Goal: Task Accomplishment & Management: Manage account settings

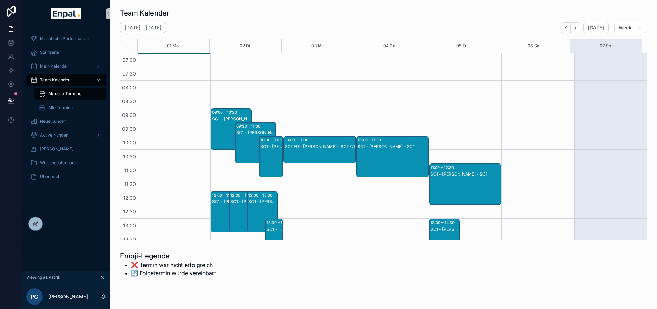
scroll to position [155, 0]
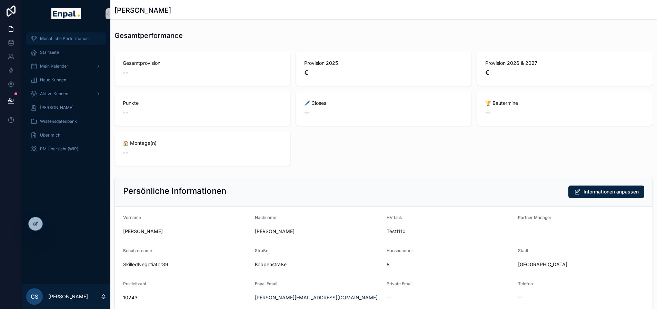
click at [71, 37] on span "Monatliche Performance" at bounding box center [64, 39] width 49 height 6
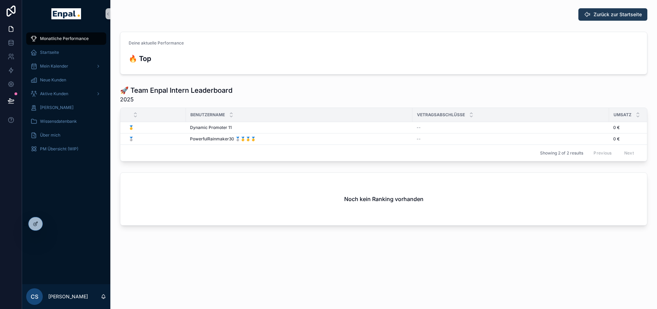
click at [596, 10] on button "Zurück zur Startseite" at bounding box center [612, 14] width 69 height 12
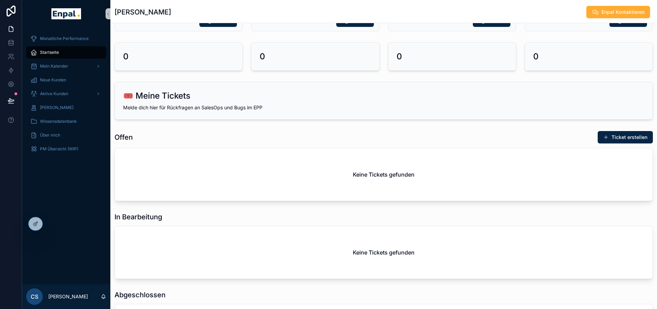
scroll to position [103, 0]
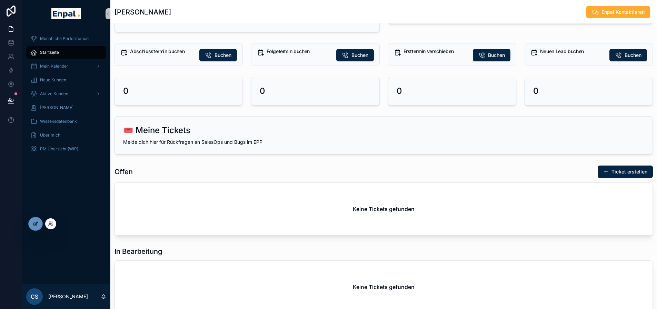
click at [38, 222] on icon at bounding box center [36, 223] width 3 height 3
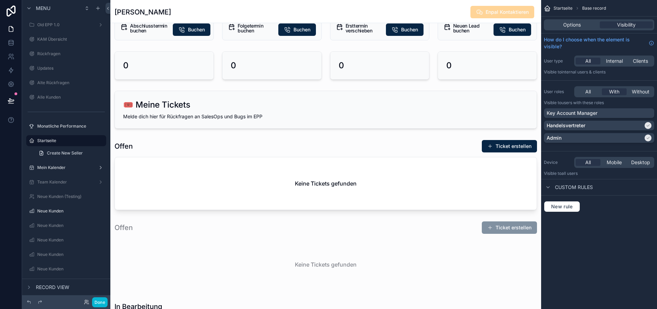
scroll to position [379, 0]
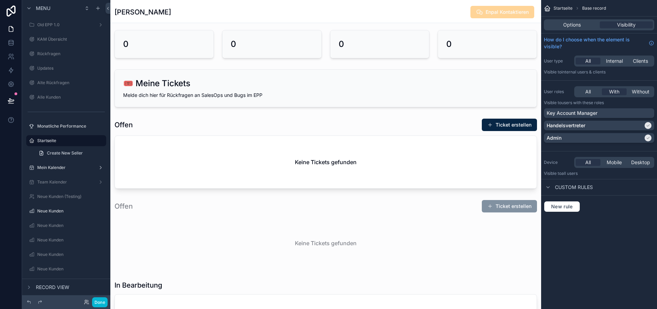
click at [275, 90] on div "scrollable content" at bounding box center [325, 311] width 431 height 1380
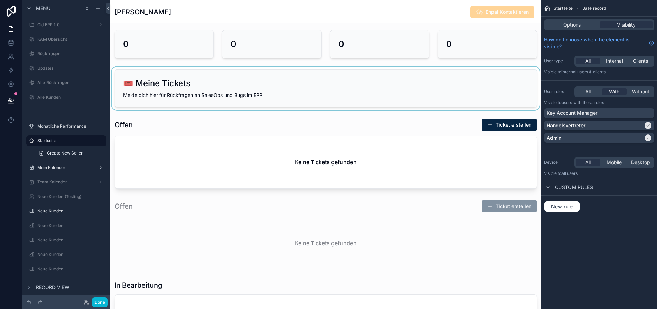
click at [277, 90] on div "scrollable content" at bounding box center [325, 88] width 431 height 43
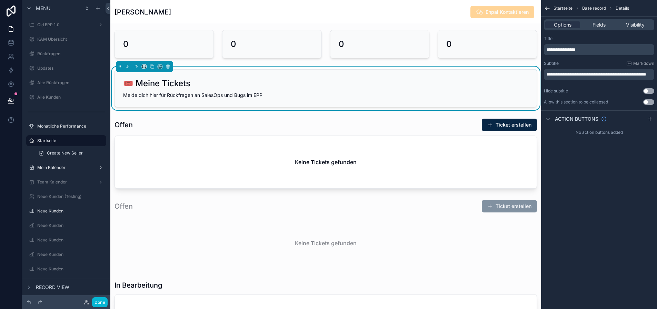
click at [564, 77] on span "**********" at bounding box center [596, 74] width 99 height 4
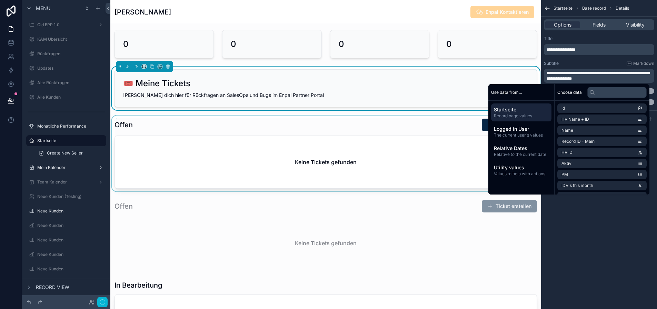
click at [421, 117] on div "scrollable content" at bounding box center [325, 154] width 431 height 76
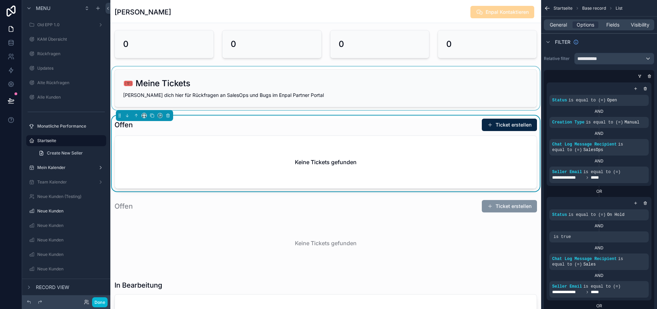
click at [410, 94] on div "scrollable content" at bounding box center [325, 88] width 431 height 43
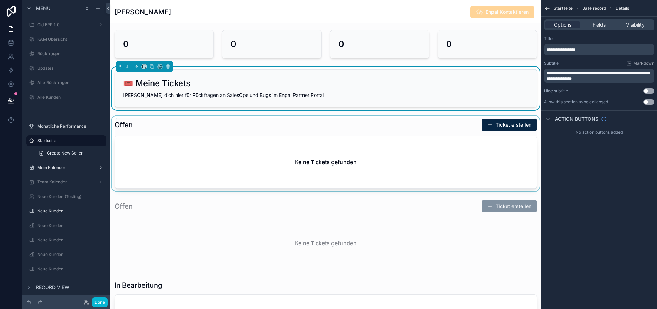
click at [629, 73] on span "**********" at bounding box center [598, 76] width 103 height 10
click at [638, 74] on span "**********" at bounding box center [598, 76] width 103 height 10
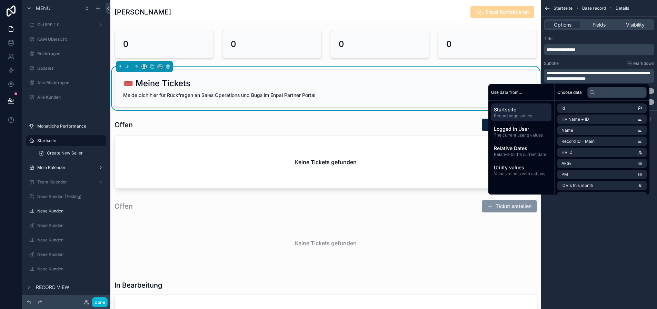
click at [344, 115] on div "⛔ Enpal Stornos Übersicht der Kunden, die von Enpal storniert wurden und zur Ke…" at bounding box center [325, 170] width 431 height 1037
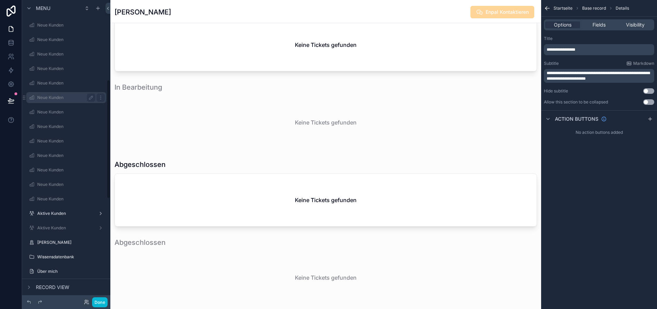
scroll to position [207, 0]
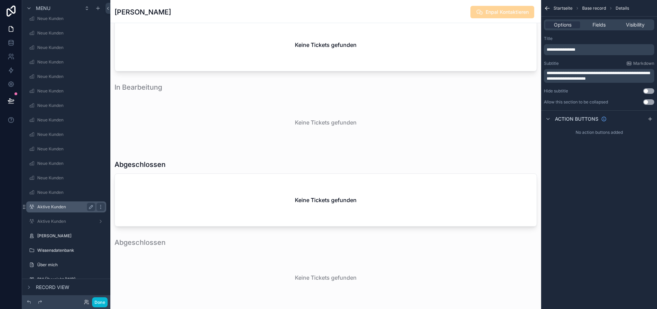
click at [63, 208] on label "Aktive Kunden" at bounding box center [64, 207] width 55 height 6
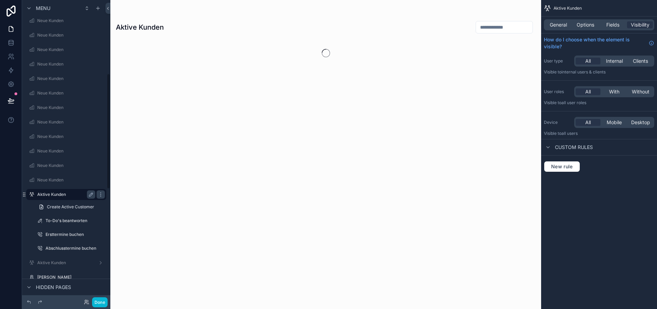
scroll to position [195, 0]
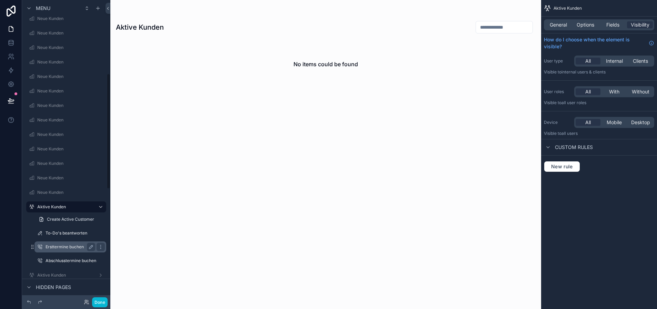
click at [65, 247] on label "Ersttermine buchen" at bounding box center [69, 247] width 47 height 6
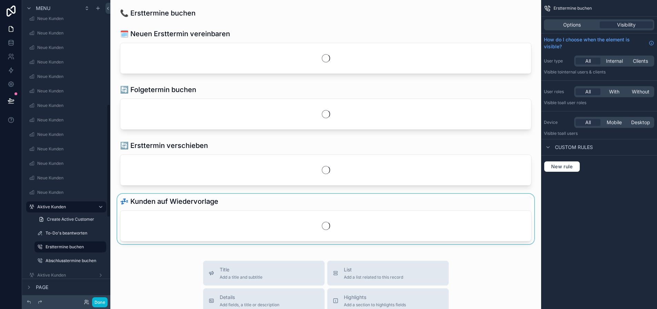
scroll to position [282, 0]
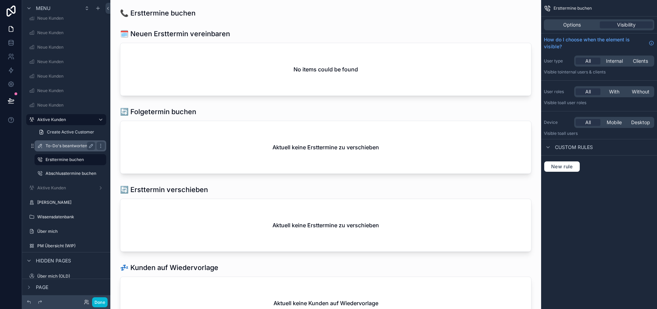
click at [67, 144] on label "To-Do's beantworten" at bounding box center [69, 146] width 47 height 6
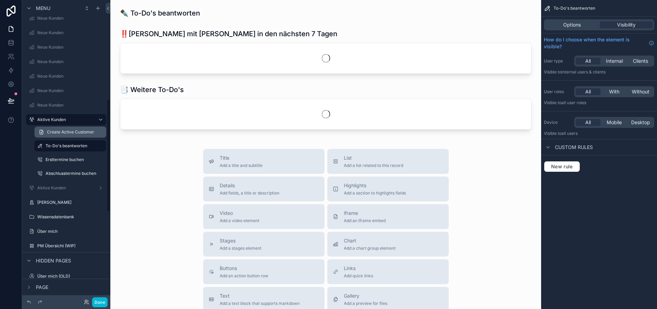
scroll to position [268, 0]
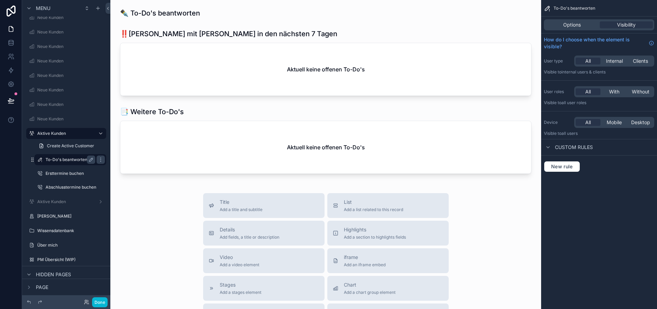
click at [68, 158] on label "To-Do's beantworten" at bounding box center [69, 160] width 47 height 6
click at [67, 171] on label "Ersttermine buchen" at bounding box center [69, 174] width 47 height 6
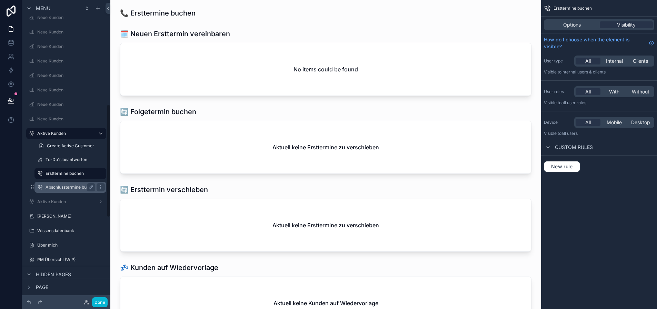
scroll to position [282, 0]
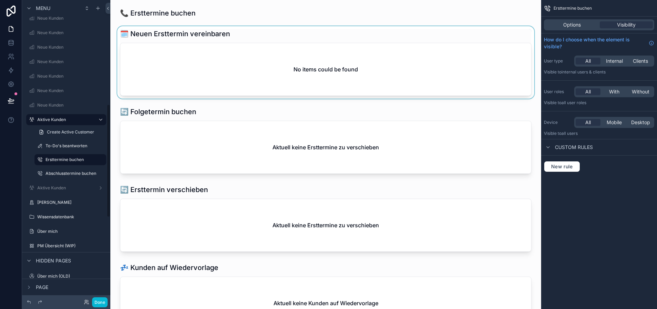
click at [264, 76] on div "scrollable content" at bounding box center [326, 62] width 420 height 72
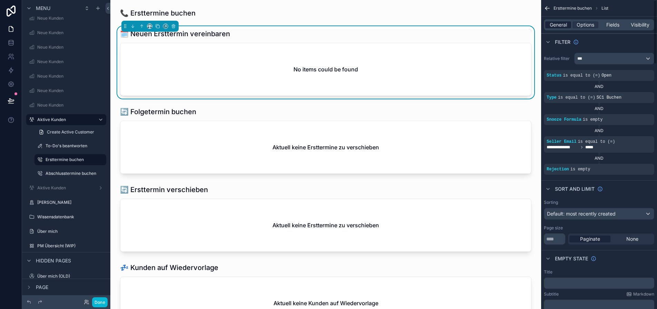
click at [565, 23] on span "General" at bounding box center [558, 24] width 17 height 7
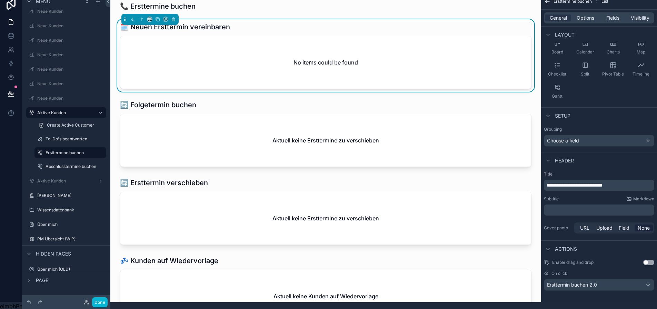
scroll to position [13, 0]
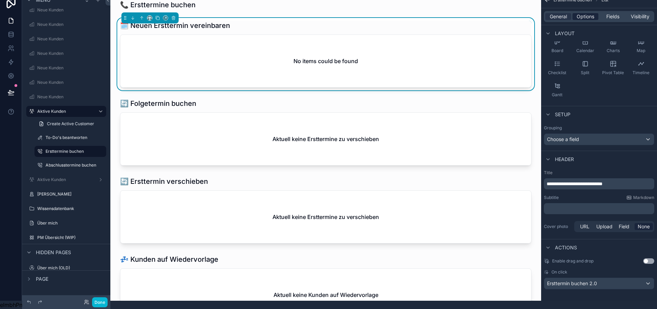
click at [589, 13] on span "Options" at bounding box center [586, 16] width 18 height 7
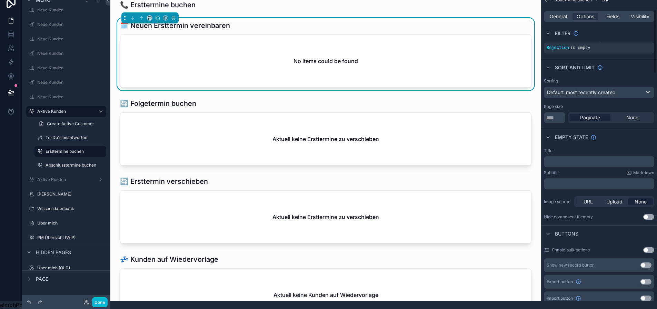
scroll to position [168, 0]
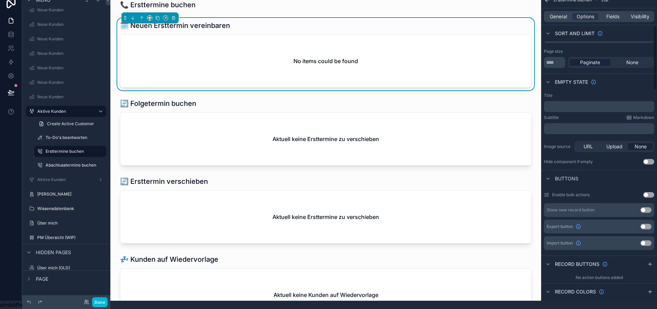
click at [578, 104] on p "﻿" at bounding box center [600, 107] width 106 height 6
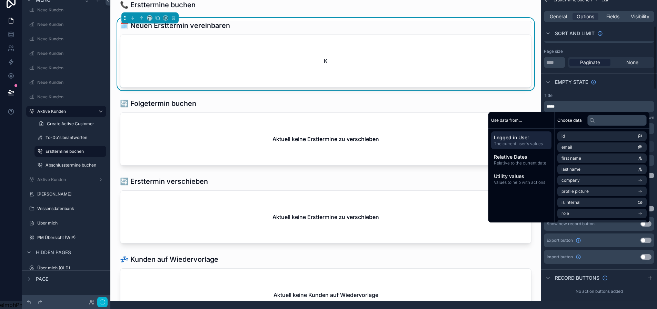
scroll to position [0, 0]
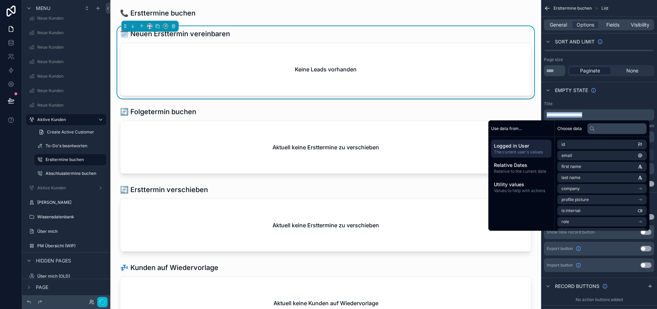
click at [589, 101] on div "Title" at bounding box center [599, 104] width 110 height 6
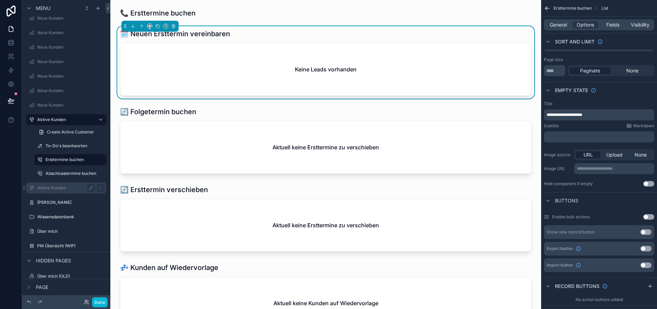
click at [64, 187] on label "Aktive Kunden" at bounding box center [64, 188] width 55 height 6
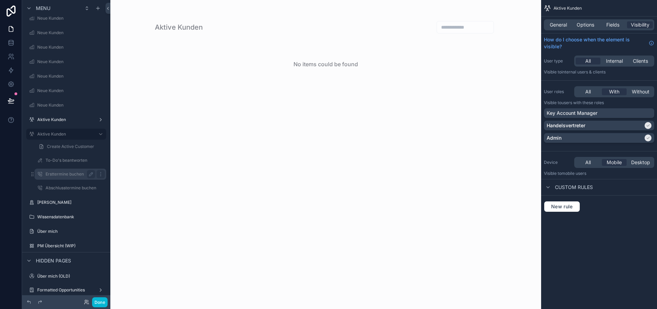
click at [67, 171] on div "Ersttermine buchen" at bounding box center [71, 174] width 50 height 8
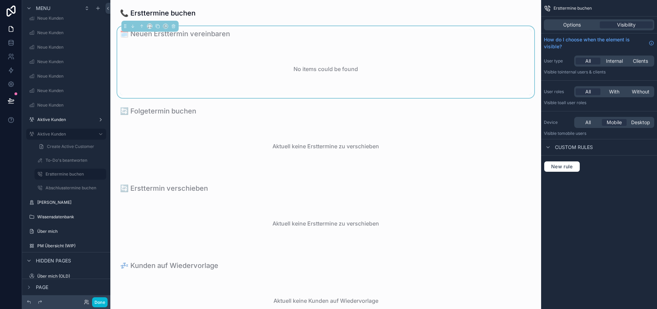
click at [268, 88] on div "No items could be found" at bounding box center [325, 69] width 411 height 52
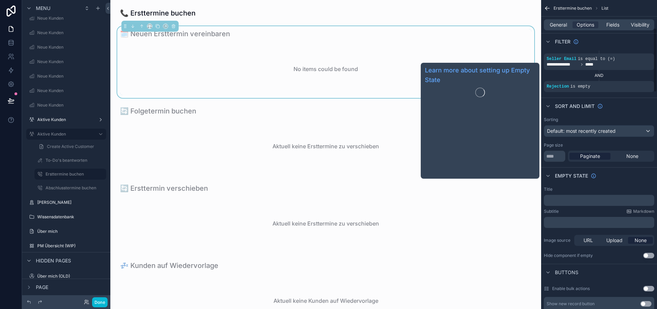
scroll to position [138, 0]
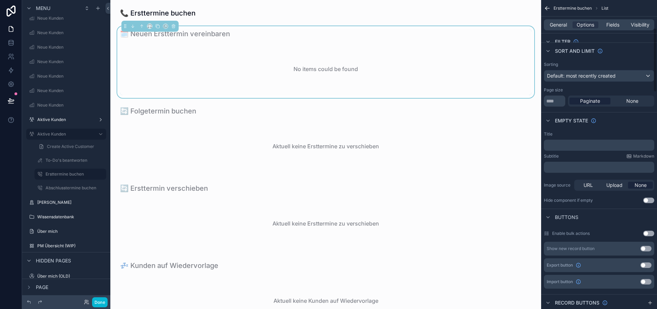
click at [579, 146] on p "﻿" at bounding box center [600, 145] width 106 height 6
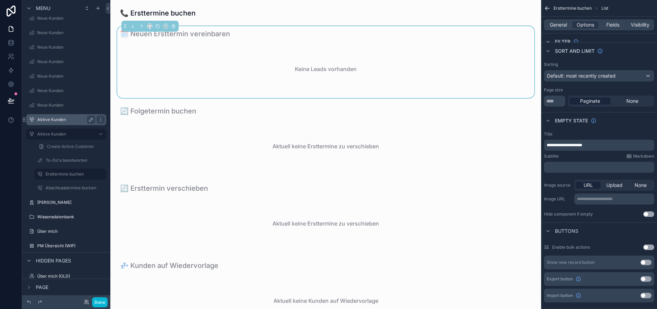
click at [63, 121] on label "Aktive Kunden" at bounding box center [64, 120] width 55 height 6
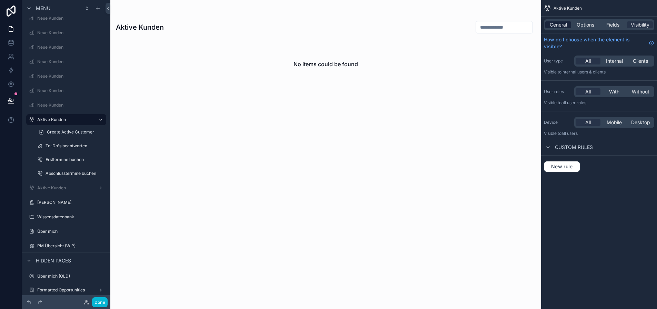
click at [567, 28] on span "General" at bounding box center [558, 24] width 17 height 7
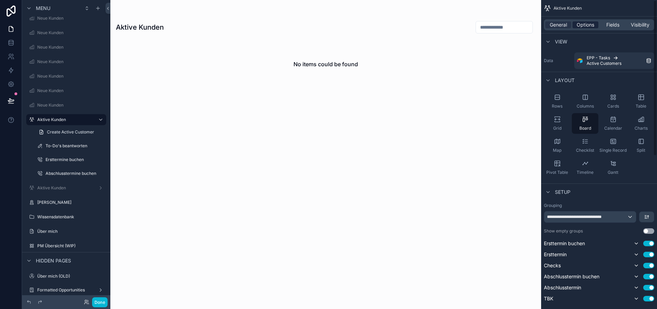
click at [594, 27] on span "Options" at bounding box center [586, 24] width 18 height 7
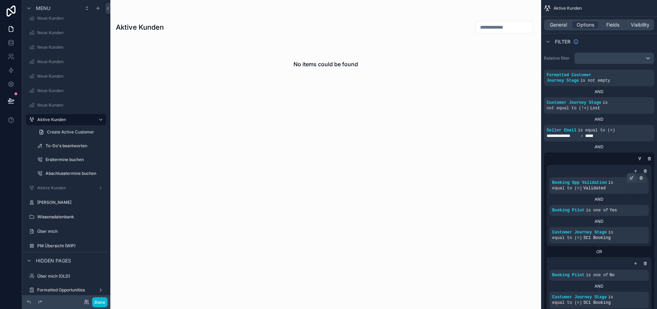
click at [634, 173] on div "scrollable content" at bounding box center [632, 178] width 10 height 10
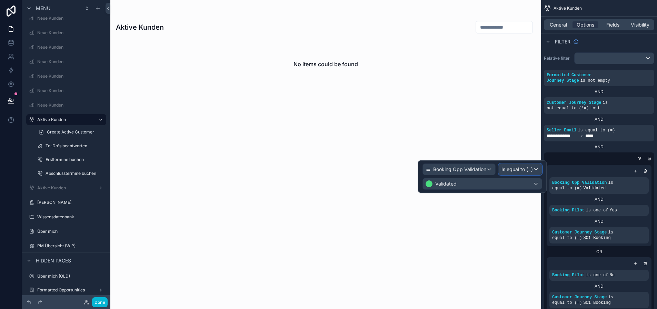
click at [522, 170] on span "Is equal to (=)" at bounding box center [516, 169] width 31 height 7
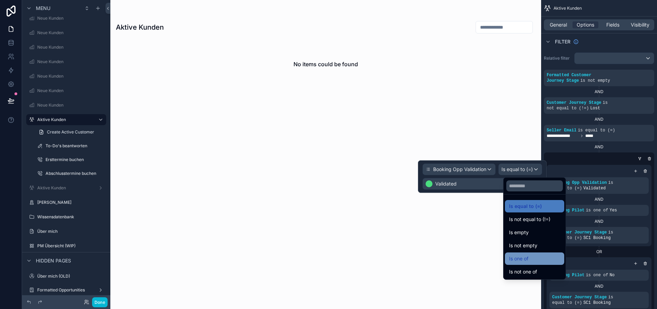
click at [530, 253] on div "Is one of" at bounding box center [534, 258] width 59 height 12
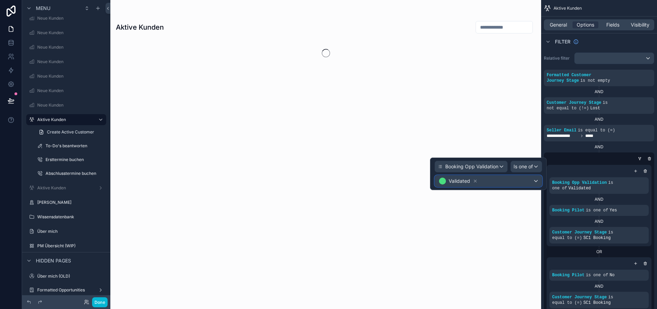
click at [514, 179] on div "Validated" at bounding box center [488, 181] width 107 height 11
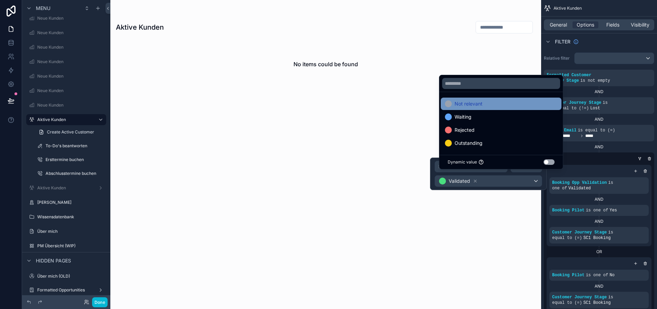
click at [484, 108] on div "Not relevant" at bounding box center [501, 104] width 112 height 8
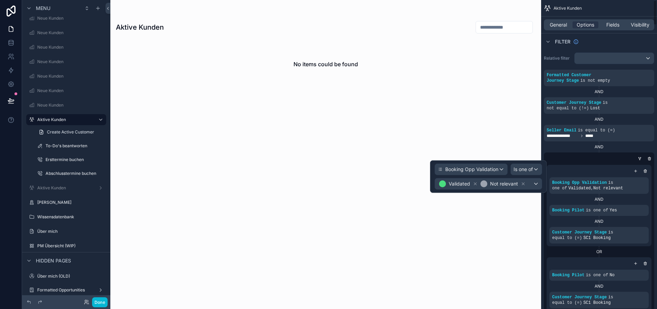
click at [583, 155] on div "scrollable content" at bounding box center [597, 158] width 110 height 7
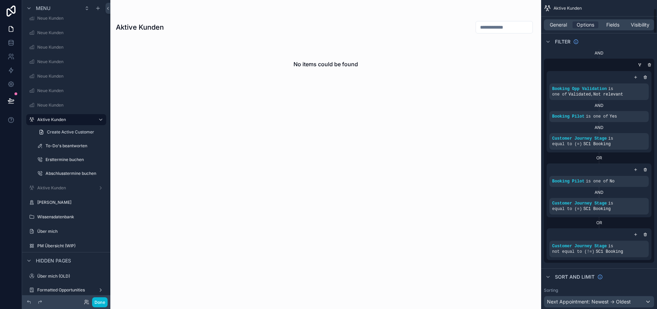
scroll to position [103, 0]
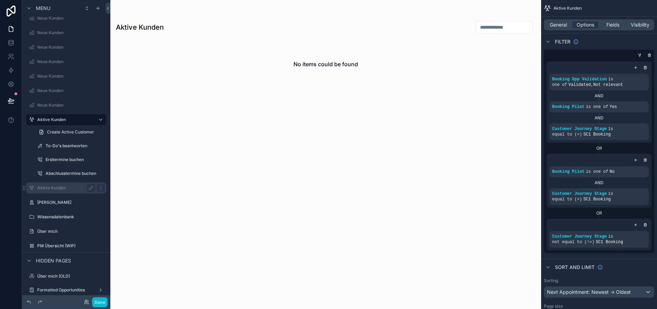
click at [64, 190] on label "Aktive Kunden" at bounding box center [64, 188] width 55 height 6
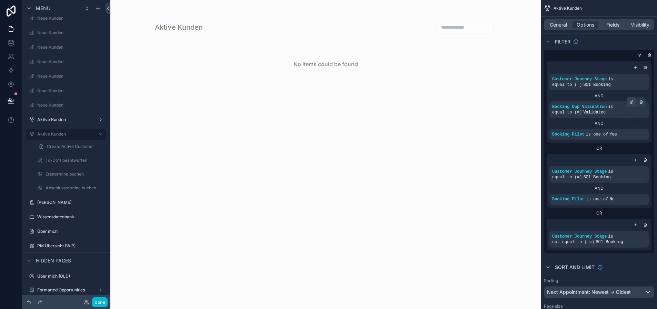
click at [634, 100] on icon "scrollable content" at bounding box center [631, 102] width 4 height 4
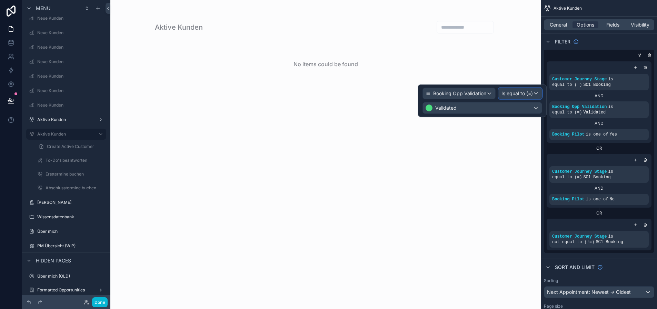
click at [533, 94] on span "Is equal to (=)" at bounding box center [516, 93] width 31 height 7
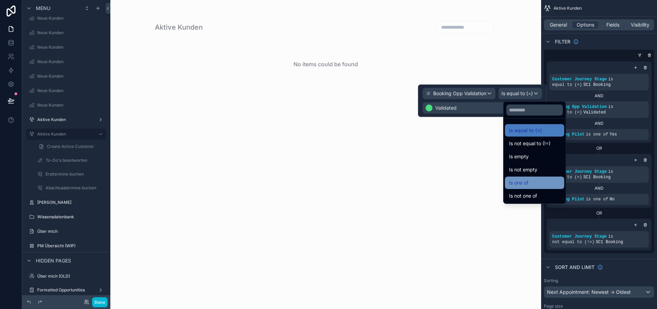
click at [533, 178] on div "Is one of" at bounding box center [534, 183] width 59 height 12
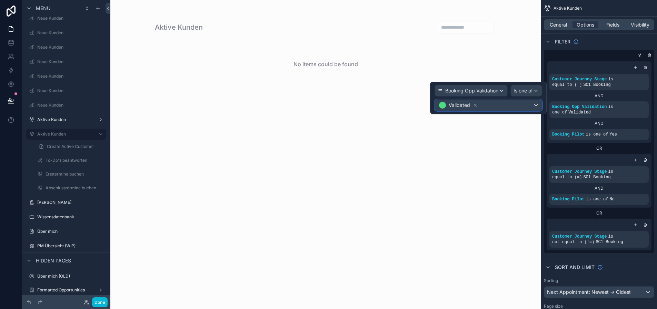
click at [505, 108] on div "Validated" at bounding box center [488, 105] width 107 height 11
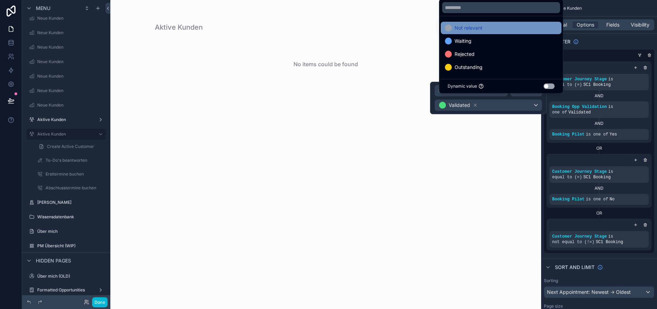
click at [479, 32] on span "Not relevant" at bounding box center [469, 28] width 28 height 8
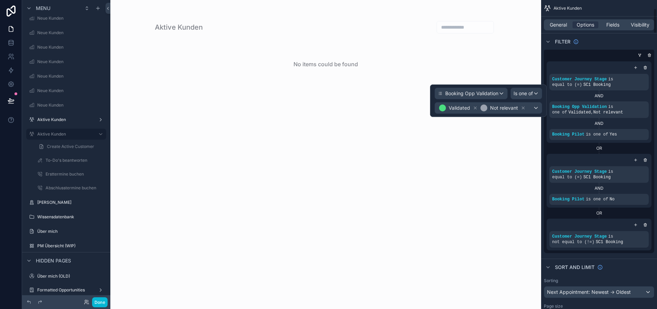
click at [563, 146] on div "OR" at bounding box center [599, 149] width 105 height 6
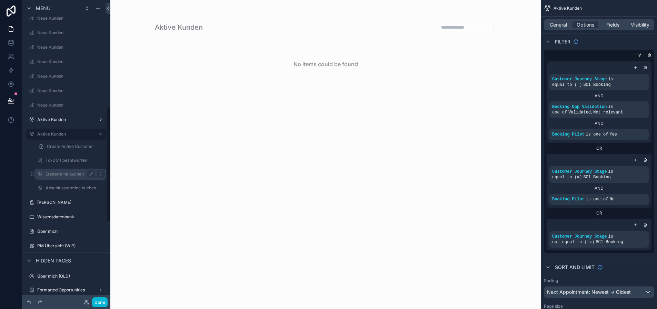
scroll to position [316, 0]
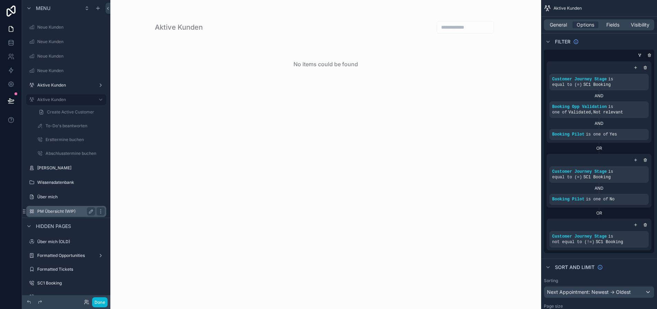
click at [57, 209] on label "PM Übersicht (WIP)" at bounding box center [64, 212] width 55 height 6
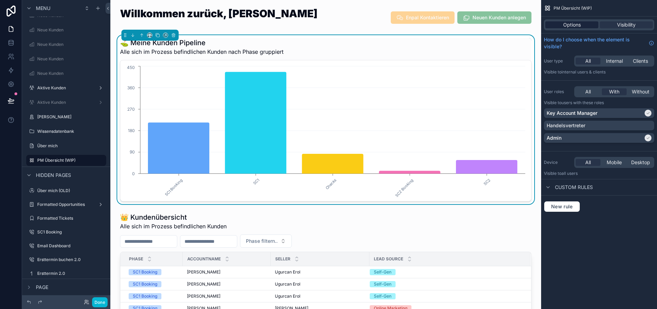
click at [580, 26] on span "Options" at bounding box center [572, 24] width 18 height 7
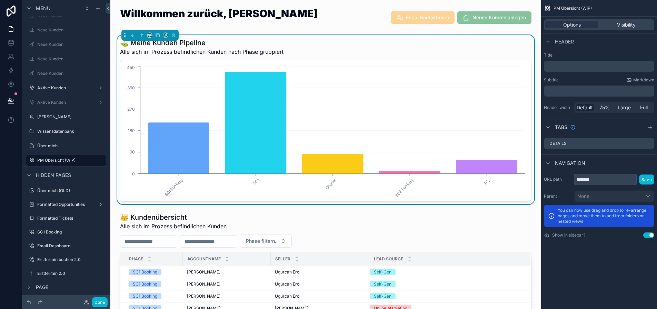
click at [613, 176] on input "*******" at bounding box center [605, 179] width 62 height 11
type input "*"
type input "**********"
click at [648, 177] on button "Save" at bounding box center [646, 180] width 15 height 10
click at [628, 22] on span "Visibility" at bounding box center [626, 24] width 19 height 7
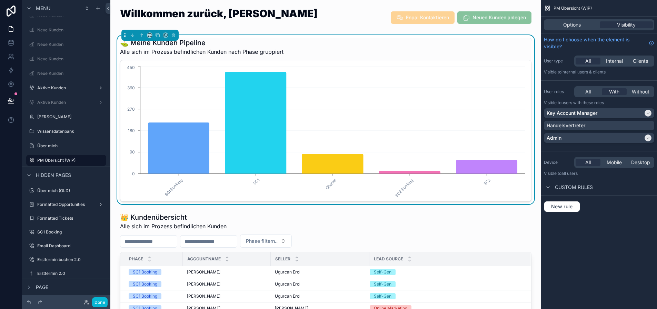
click at [468, 73] on icon "SC1 Booking SC1 Checks SC2 Booking SC2 0 90 180 270 360 450" at bounding box center [326, 130] width 402 height 132
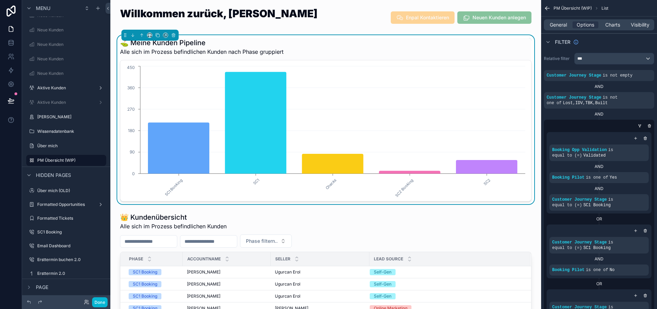
click at [398, 48] on div "⛳ Meine Kunden Pipeline Alle sich im Prozess befindlichen Kunden nach Phase gru…" at bounding box center [325, 47] width 411 height 18
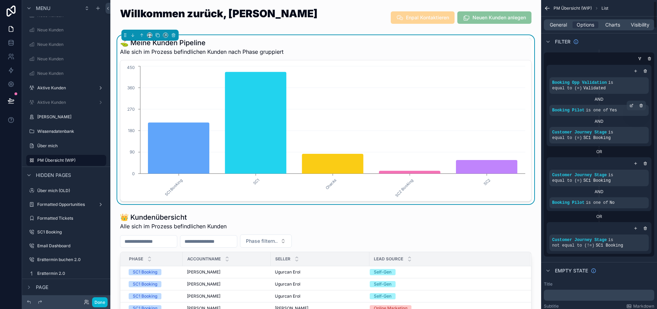
scroll to position [69, 0]
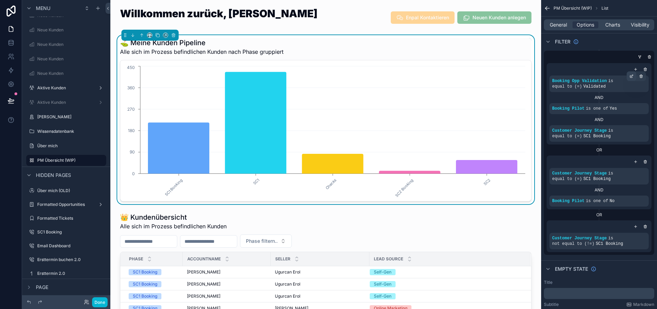
click at [634, 76] on icon "scrollable content" at bounding box center [631, 76] width 4 height 4
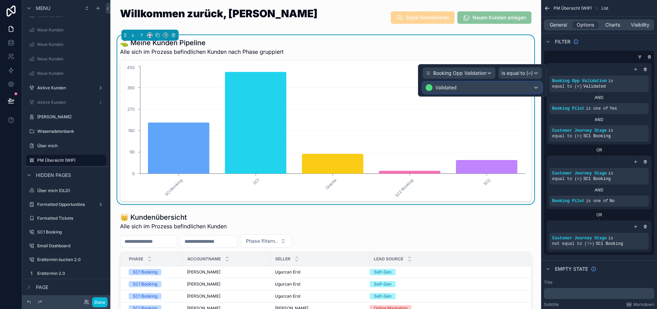
click at [515, 87] on div "Validated" at bounding box center [482, 87] width 119 height 11
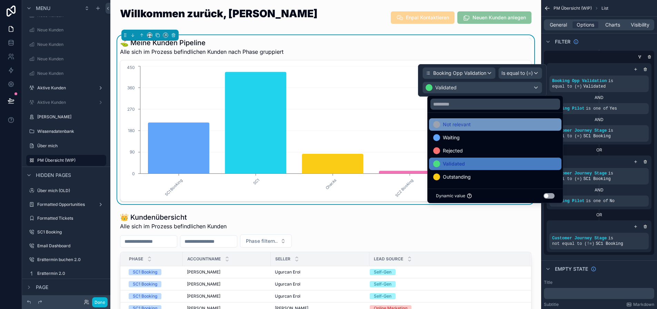
click at [477, 123] on div "Not relevant" at bounding box center [495, 124] width 124 height 8
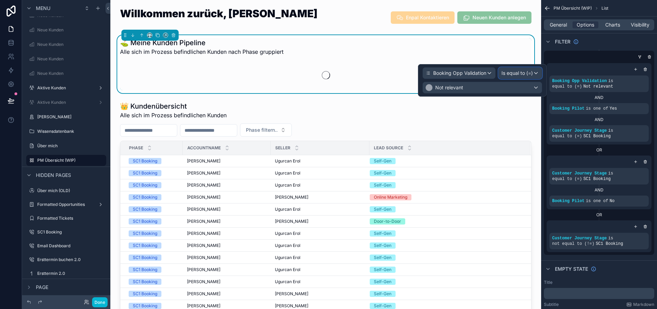
click at [526, 73] on span "Is equal to (=)" at bounding box center [516, 73] width 31 height 7
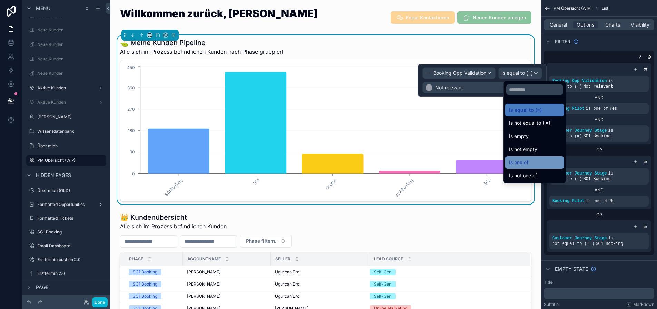
click at [529, 159] on div "Is one of" at bounding box center [534, 162] width 51 height 8
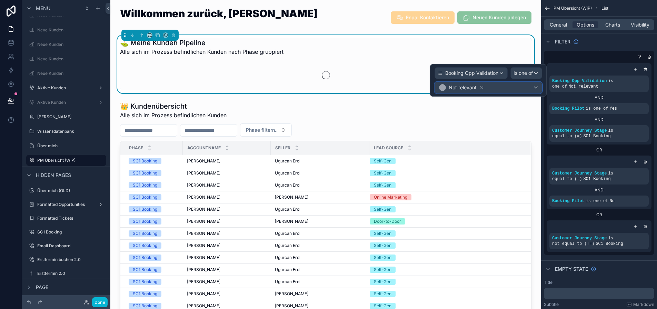
click at [493, 86] on div "Not relevant" at bounding box center [488, 87] width 107 height 11
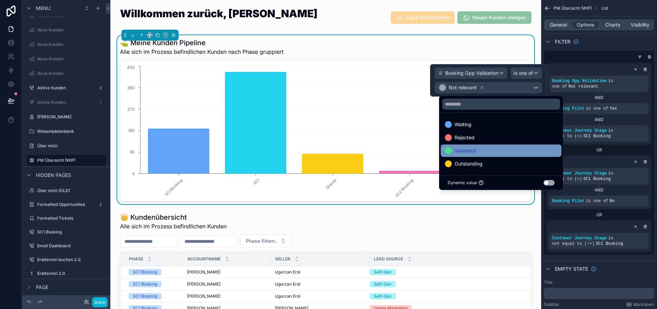
click at [481, 147] on div "Validated" at bounding box center [501, 151] width 112 height 8
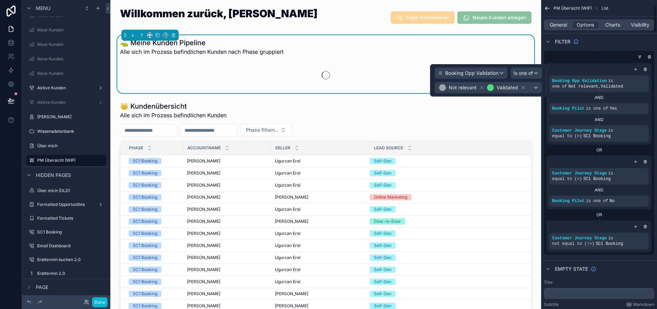
click at [571, 55] on div "scrollable content" at bounding box center [597, 56] width 110 height 7
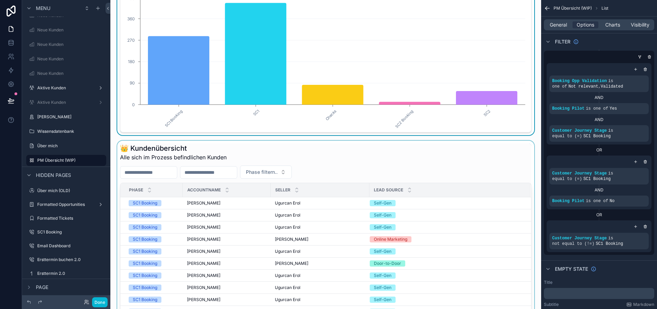
click at [367, 160] on div "scrollable content" at bounding box center [326, 279] width 420 height 277
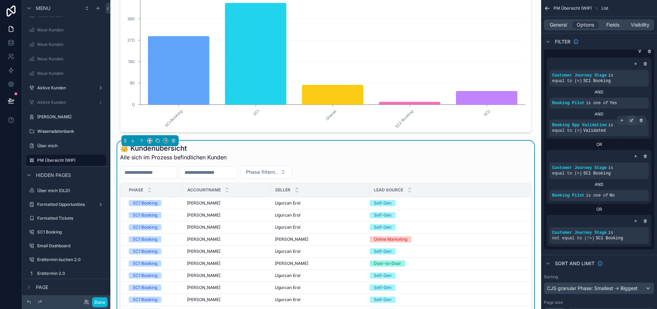
click at [634, 120] on icon "scrollable content" at bounding box center [631, 120] width 4 height 4
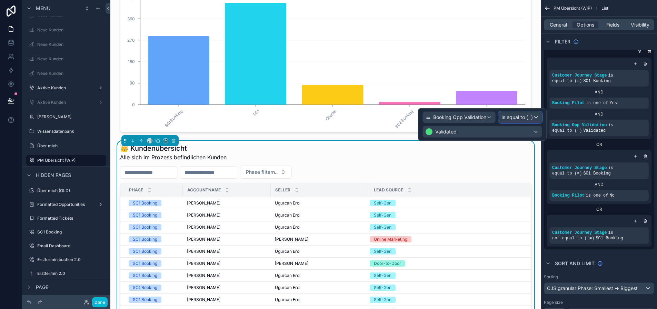
click at [520, 119] on span "Is equal to (=)" at bounding box center [516, 117] width 31 height 7
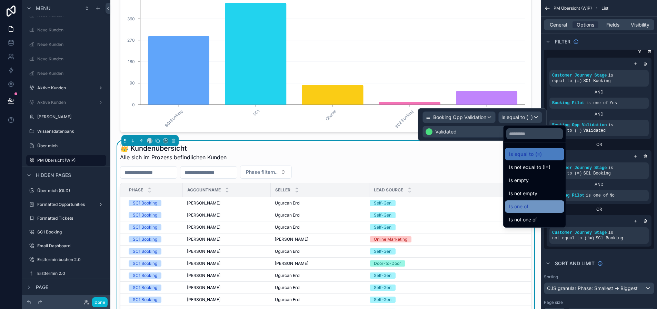
click at [529, 203] on div "Is one of" at bounding box center [534, 206] width 51 height 8
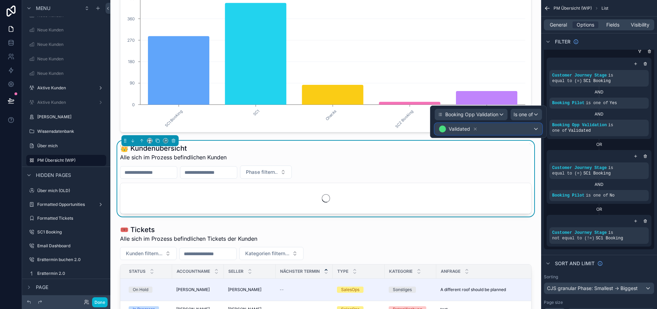
click at [526, 130] on div "Validated" at bounding box center [488, 128] width 107 height 11
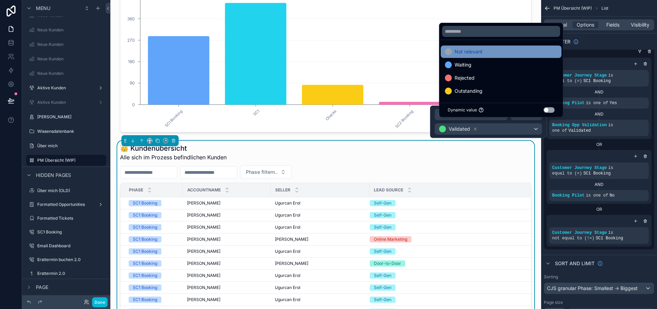
click at [480, 56] on span "Not relevant" at bounding box center [469, 52] width 28 height 8
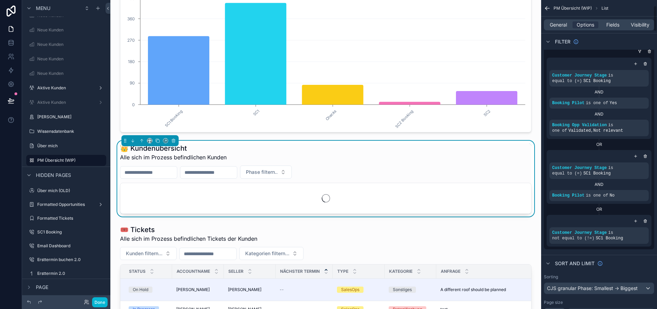
click at [560, 148] on div "OR" at bounding box center [599, 144] width 105 height 11
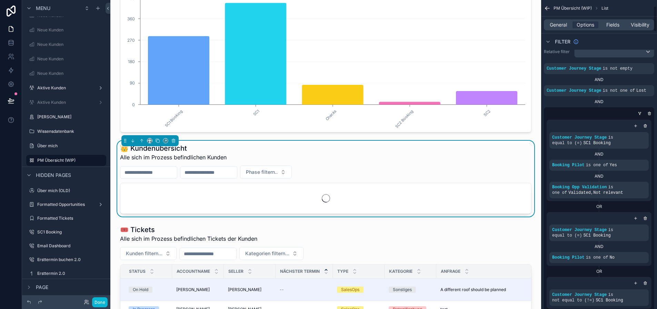
scroll to position [0, 0]
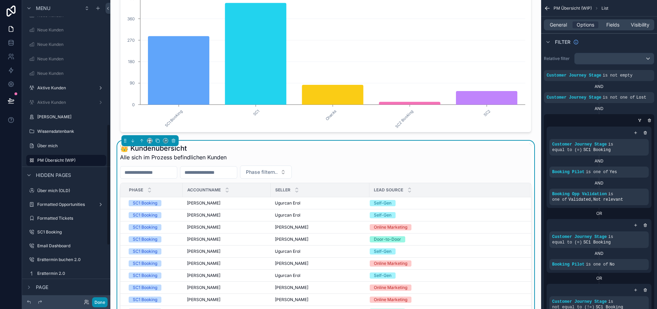
click at [102, 301] on button "Done" at bounding box center [100, 302] width 16 height 10
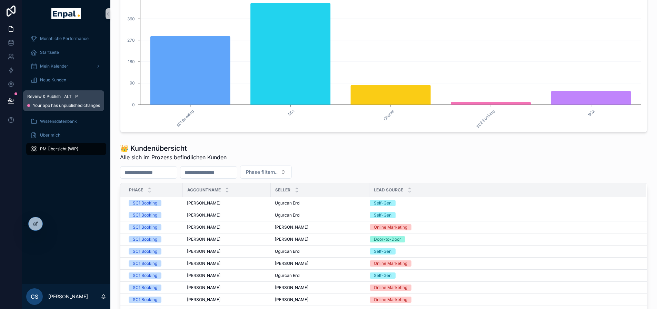
click at [12, 98] on icon at bounding box center [11, 100] width 7 height 7
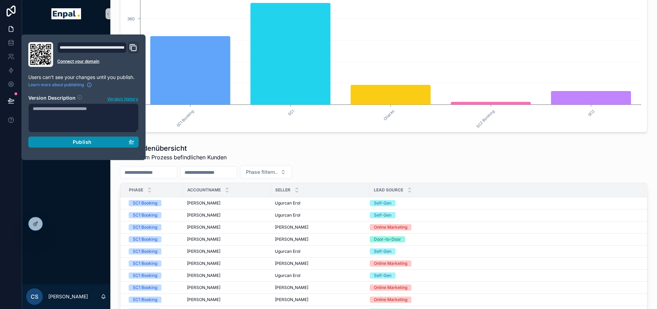
click at [91, 141] on div "Publish" at bounding box center [83, 142] width 101 height 6
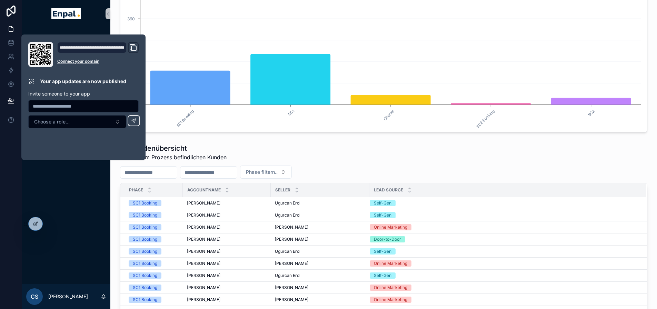
click at [85, 173] on div "Monatliche Performance Startseite Mein Kalender Neue Kunden Aktive Kunden Verlo…" at bounding box center [66, 156] width 88 height 257
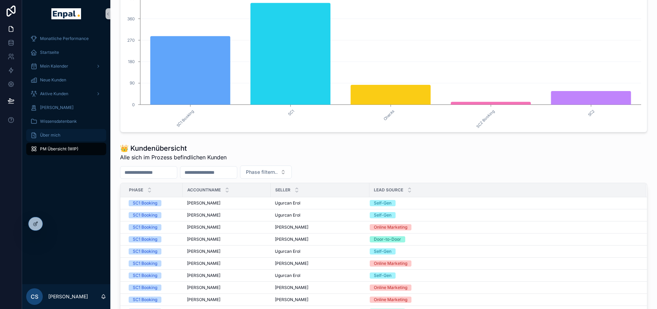
click at [65, 136] on div "Über mich" at bounding box center [66, 135] width 72 height 11
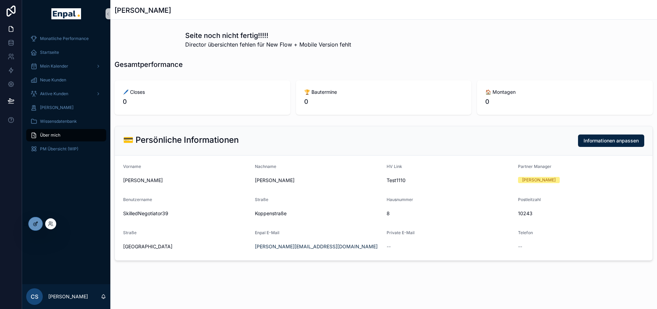
click at [36, 223] on icon at bounding box center [36, 224] width 6 height 6
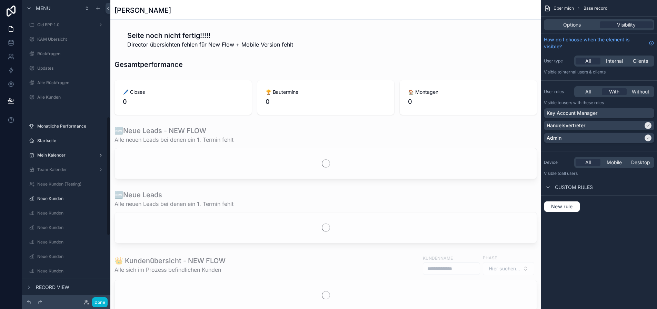
scroll to position [299, 0]
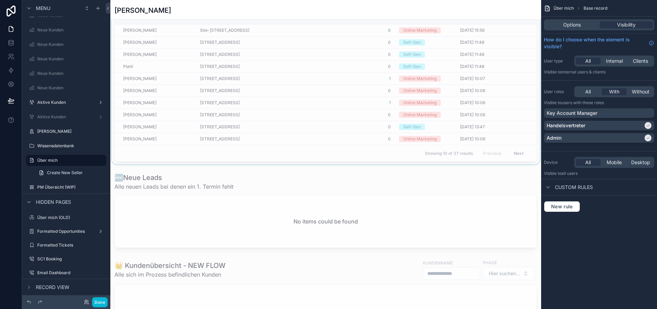
scroll to position [0, 0]
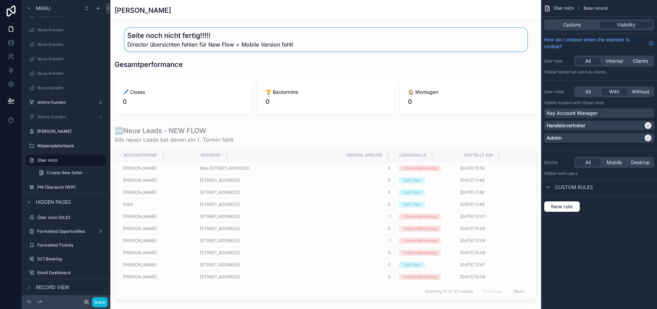
click at [203, 35] on div "scrollable content" at bounding box center [325, 39] width 431 height 23
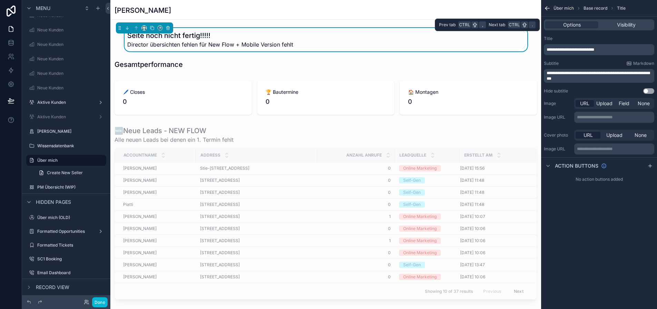
click at [639, 20] on div "Options Visibility" at bounding box center [599, 24] width 110 height 11
click at [636, 22] on span "Visibility" at bounding box center [626, 24] width 19 height 7
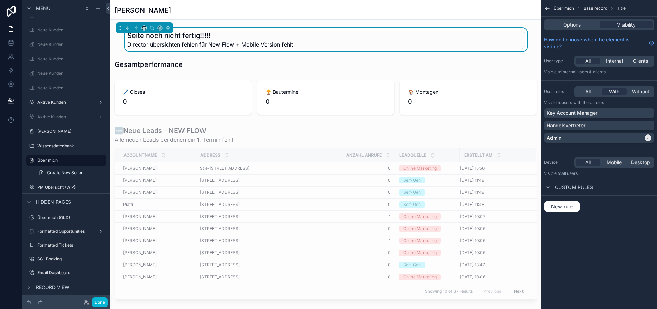
click at [286, 12] on div "Christoph Staatz" at bounding box center [326, 11] width 422 height 10
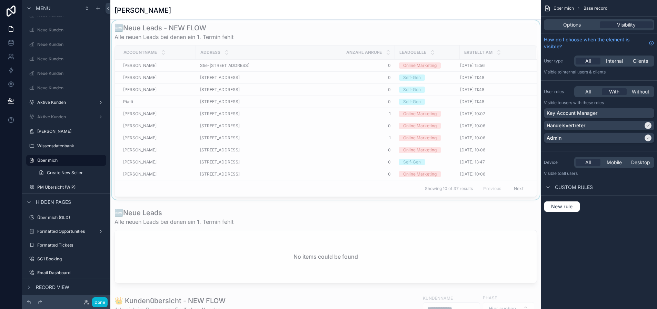
scroll to position [103, 0]
click at [292, 112] on div "scrollable content" at bounding box center [325, 109] width 431 height 179
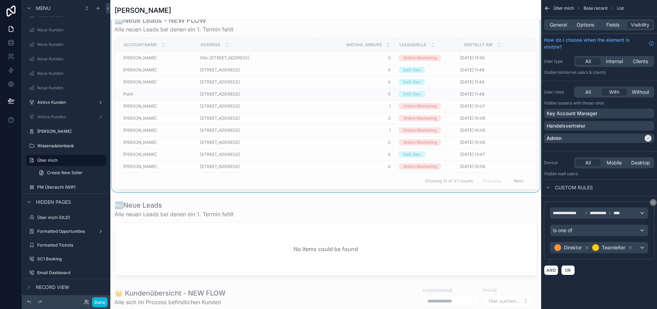
scroll to position [69, 0]
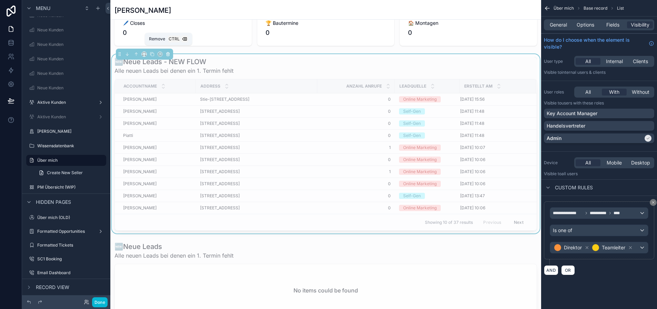
click at [169, 53] on icon "scrollable content" at bounding box center [168, 54] width 5 height 5
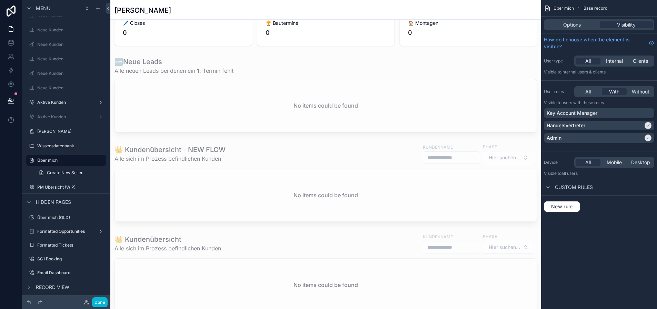
click at [238, 93] on div "scrollable content" at bounding box center [325, 94] width 431 height 81
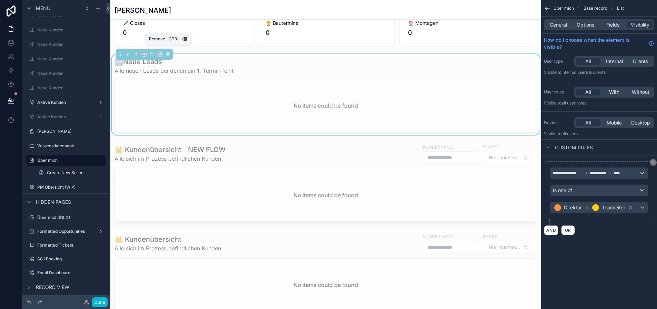
click at [168, 53] on icon "scrollable content" at bounding box center [167, 53] width 3 height 0
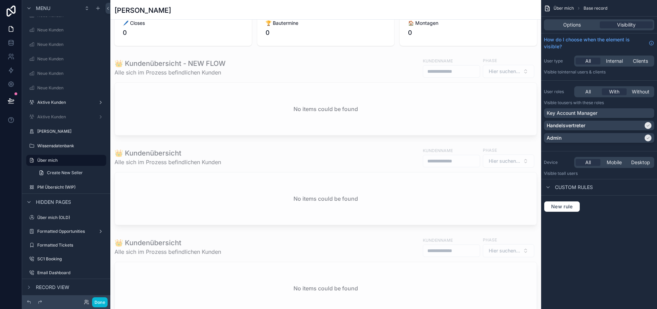
click at [243, 74] on div "scrollable content" at bounding box center [325, 96] width 431 height 84
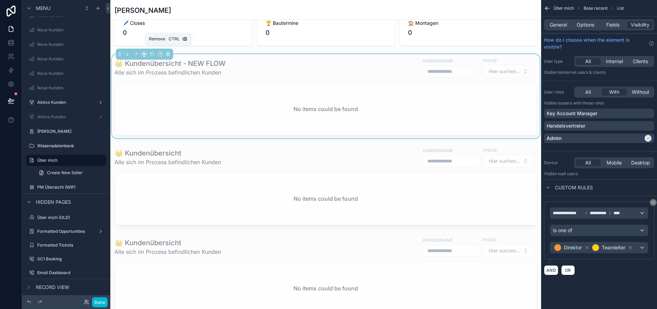
click at [169, 54] on icon "scrollable content" at bounding box center [168, 54] width 5 height 5
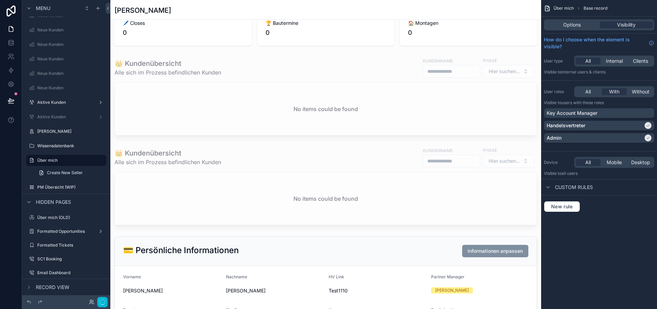
click at [235, 75] on div "scrollable content" at bounding box center [325, 308] width 431 height 755
click at [236, 72] on div "scrollable content" at bounding box center [325, 96] width 431 height 84
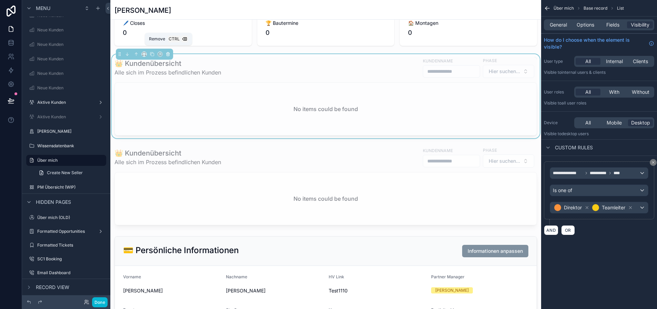
click at [171, 54] on button "scrollable content" at bounding box center [168, 54] width 8 height 8
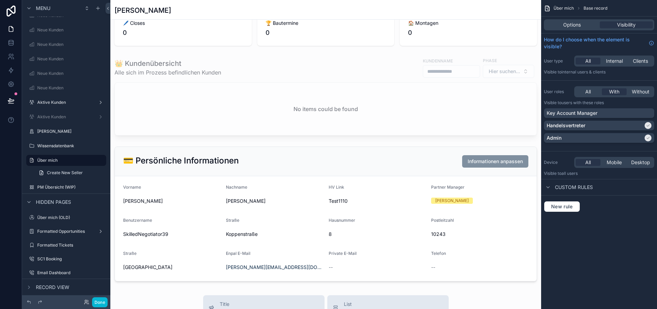
click at [241, 83] on div "scrollable content" at bounding box center [325, 263] width 431 height 665
click at [243, 71] on div "scrollable content" at bounding box center [325, 96] width 431 height 84
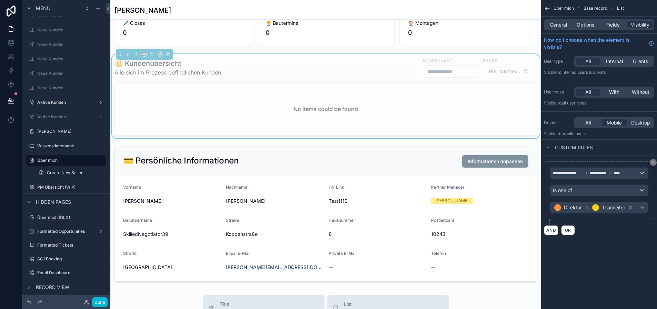
click at [172, 56] on div "scrollable content" at bounding box center [144, 54] width 57 height 11
click at [171, 56] on button "scrollable content" at bounding box center [168, 54] width 8 height 8
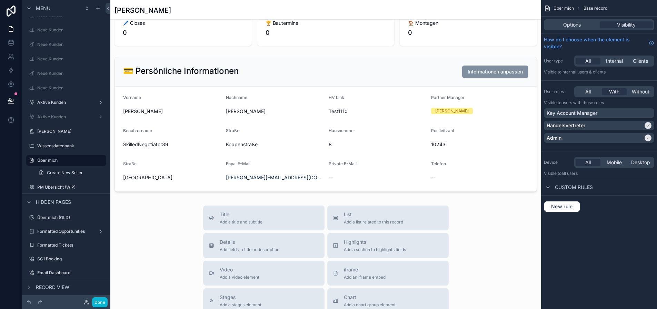
scroll to position [0, 0]
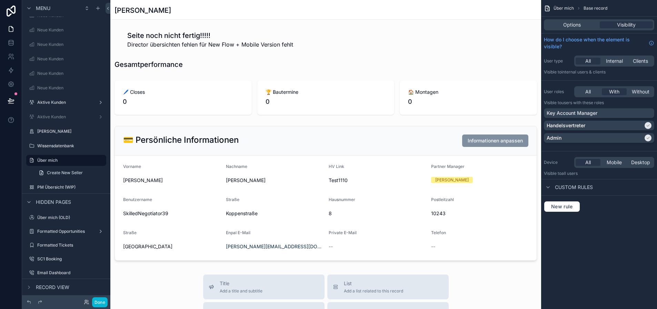
click at [443, 137] on div "scrollable content" at bounding box center [325, 287] width 431 height 575
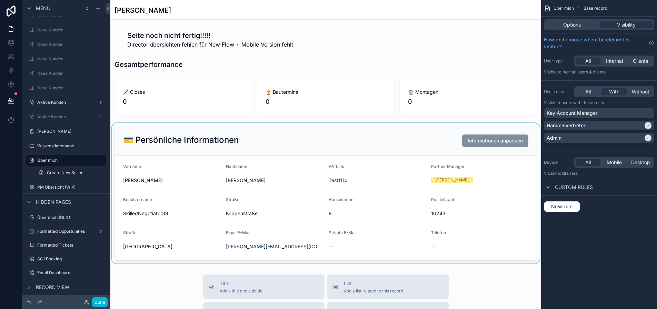
click at [450, 134] on div "scrollable content" at bounding box center [325, 193] width 431 height 140
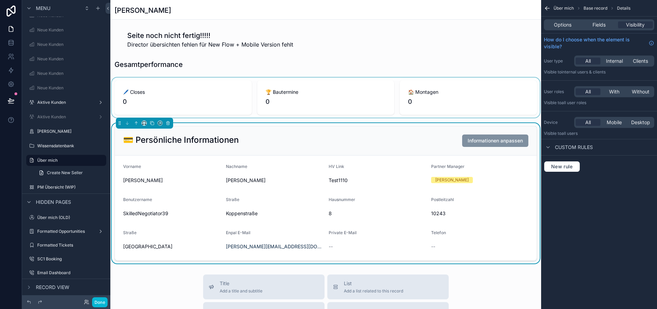
click at [410, 97] on div "scrollable content" at bounding box center [325, 98] width 431 height 40
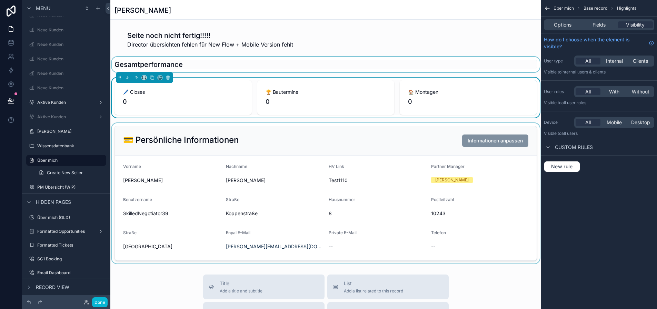
click at [395, 63] on div "scrollable content" at bounding box center [325, 64] width 431 height 15
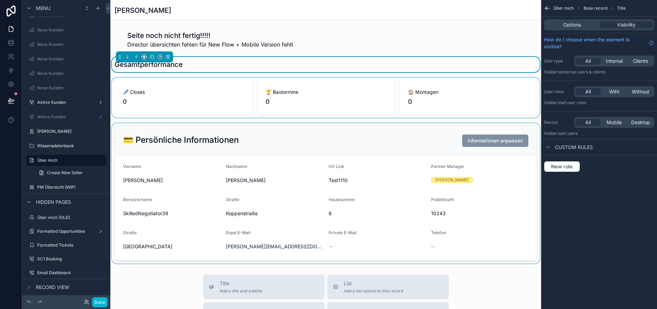
click at [348, 141] on div "scrollable content" at bounding box center [325, 193] width 431 height 140
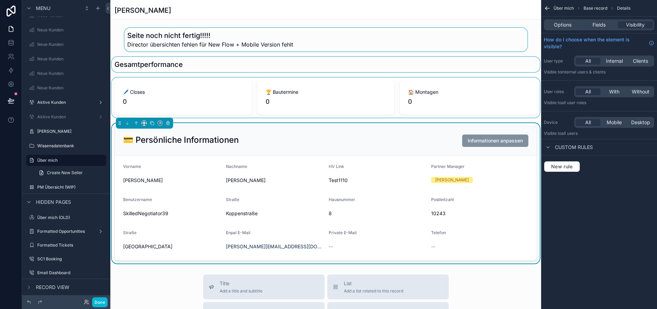
click at [315, 47] on div "scrollable content" at bounding box center [325, 39] width 431 height 23
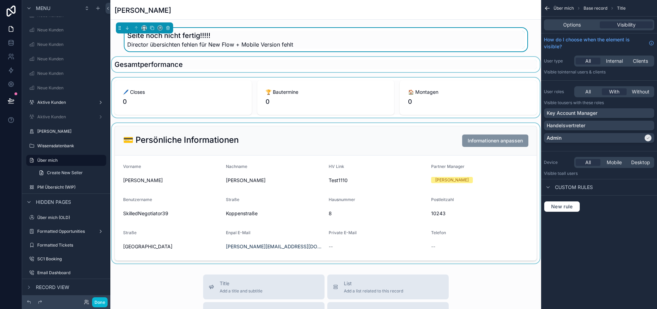
click at [322, 76] on div "Seite noch nicht fertig!!!!! Director übersichten fehlen für New Flow + Mobile …" at bounding box center [325, 146] width 431 height 236
click at [317, 71] on div "scrollable content" at bounding box center [325, 64] width 431 height 15
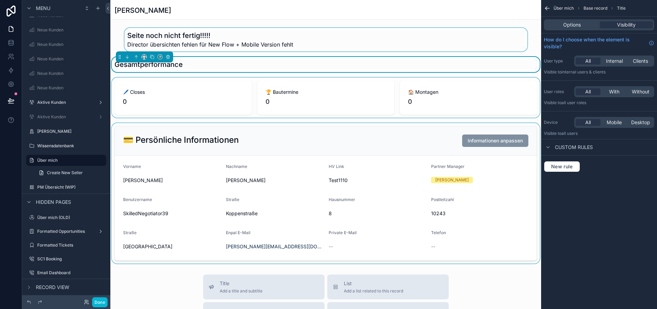
click at [321, 52] on div "Seite noch nicht fertig!!!!! Director übersichten fehlen für New Flow + Mobile …" at bounding box center [325, 146] width 431 height 236
click at [320, 47] on div "scrollable content" at bounding box center [325, 39] width 431 height 23
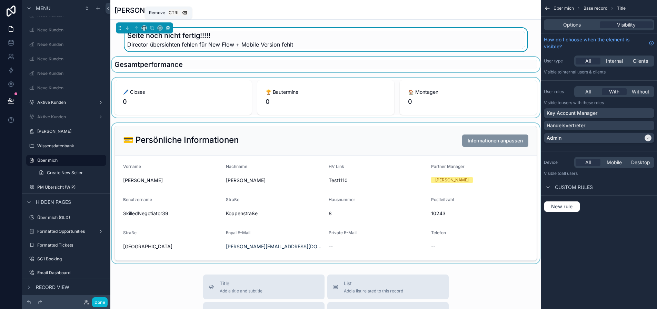
click at [169, 28] on icon "scrollable content" at bounding box center [168, 28] width 5 height 5
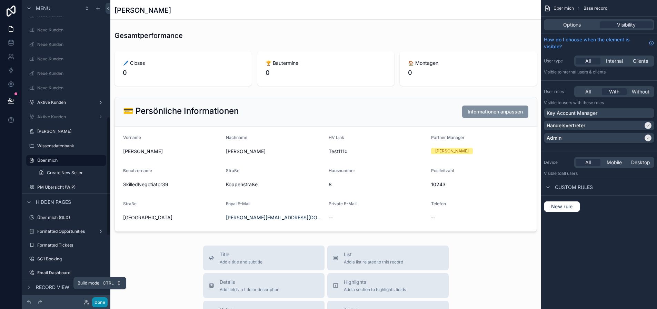
click at [99, 300] on button "Done" at bounding box center [100, 302] width 16 height 10
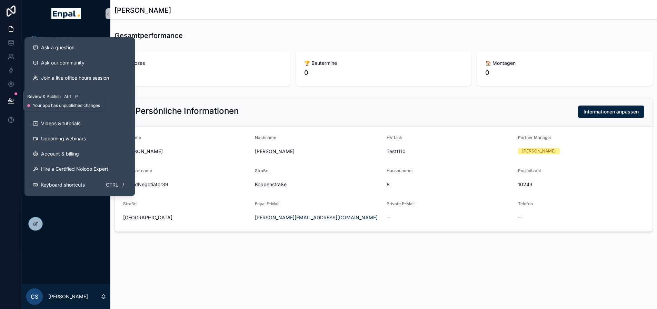
click at [11, 102] on icon at bounding box center [11, 100] width 7 height 7
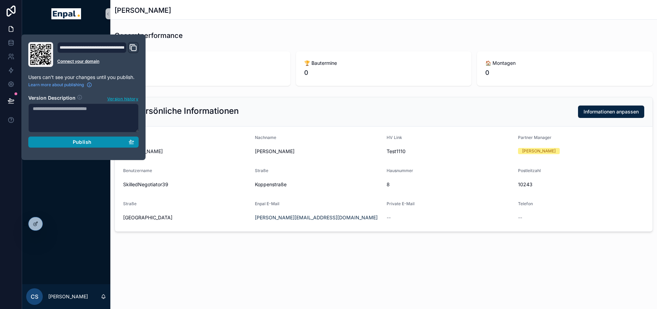
drag, startPoint x: 76, startPoint y: 140, endPoint x: 78, endPoint y: 143, distance: 4.0
click at [76, 140] on span "Publish" at bounding box center [82, 142] width 19 height 6
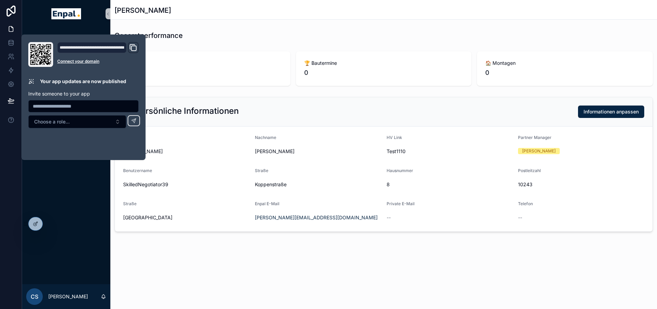
click at [85, 186] on div "Monatliche Performance Startseite Mein Kalender Neue Kunden Aktive Kunden Verlo…" at bounding box center [66, 156] width 88 height 257
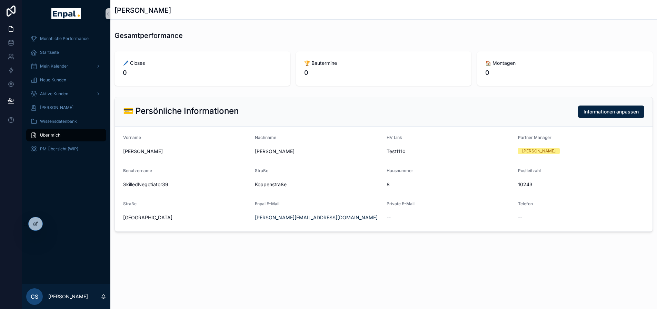
click at [85, 187] on div "Monatliche Performance Startseite Mein Kalender Neue Kunden Aktive Kunden Verlo…" at bounding box center [66, 156] width 88 height 257
click at [605, 112] on span "Informationen anpassen" at bounding box center [611, 111] width 55 height 7
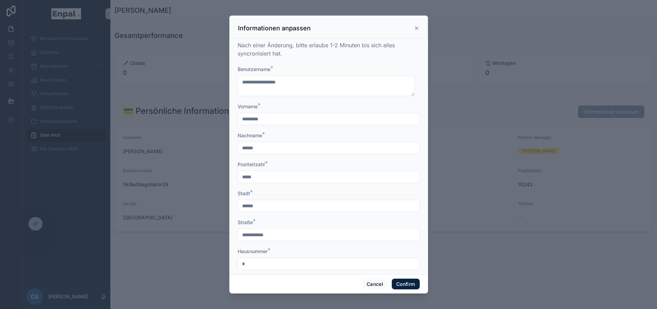
click at [414, 26] on icon at bounding box center [417, 29] width 6 height 6
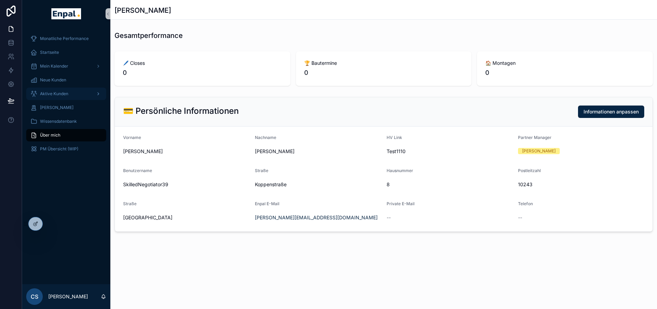
click at [67, 96] on span "Aktive Kunden" at bounding box center [54, 94] width 28 height 6
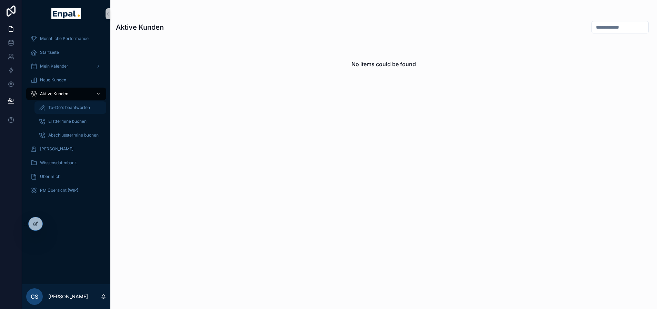
click at [70, 111] on div "To-Do's beantworten" at bounding box center [70, 107] width 63 height 11
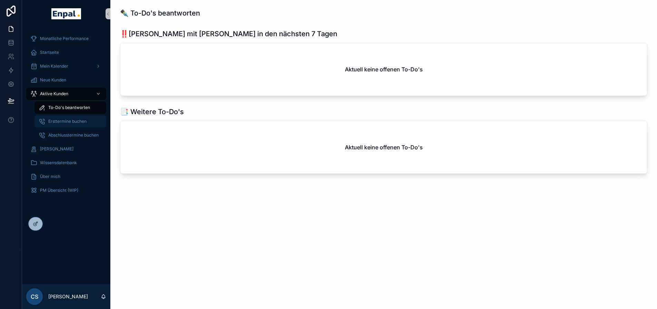
click at [72, 124] on div "Ersttermine buchen" at bounding box center [70, 121] width 63 height 11
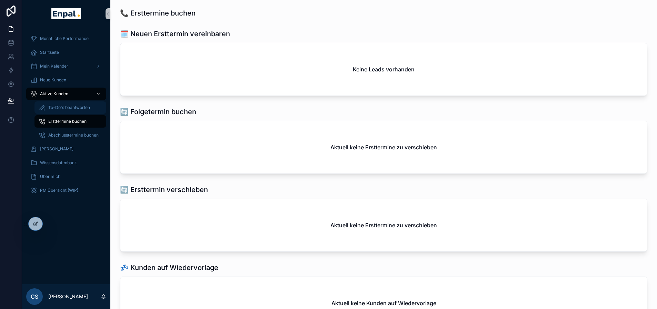
click at [74, 108] on span "To-Do's beantworten" at bounding box center [69, 108] width 42 height 6
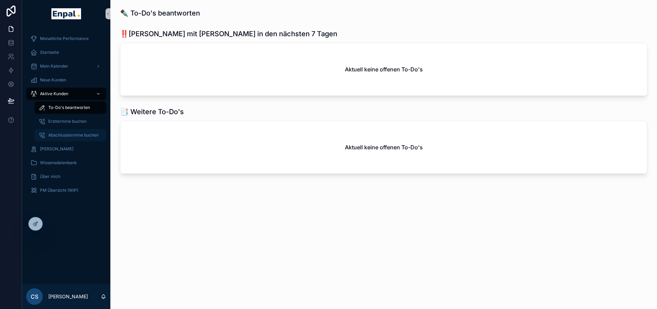
click at [78, 136] on span "Abschlusstermine buchen" at bounding box center [73, 135] width 50 height 6
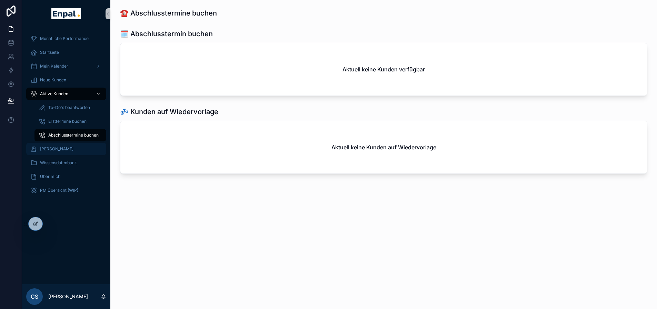
click at [69, 149] on span "[PERSON_NAME]" at bounding box center [56, 149] width 33 height 6
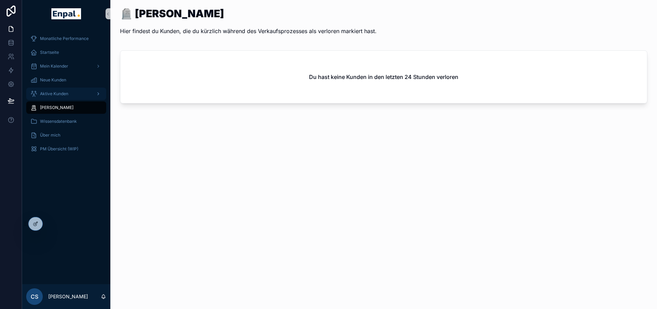
click at [72, 96] on div "Aktive Kunden" at bounding box center [66, 93] width 72 height 11
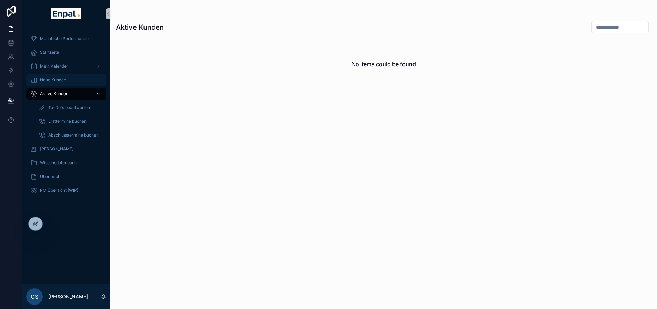
click at [69, 77] on div "Neue Kunden" at bounding box center [66, 79] width 72 height 11
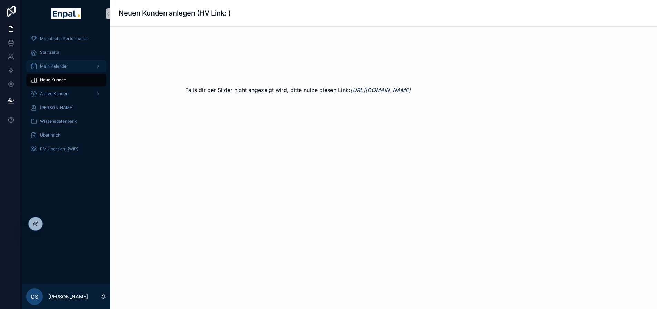
click at [73, 69] on div "Mein Kalender" at bounding box center [66, 66] width 72 height 11
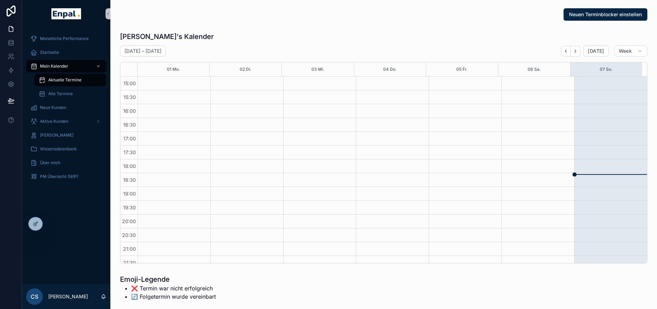
scroll to position [223, 0]
click at [588, 20] on div "Neuen Terminblocker einstellen" at bounding box center [384, 15] width 536 height 18
click at [588, 18] on span "Neuen Terminblocker einstellen" at bounding box center [605, 14] width 73 height 7
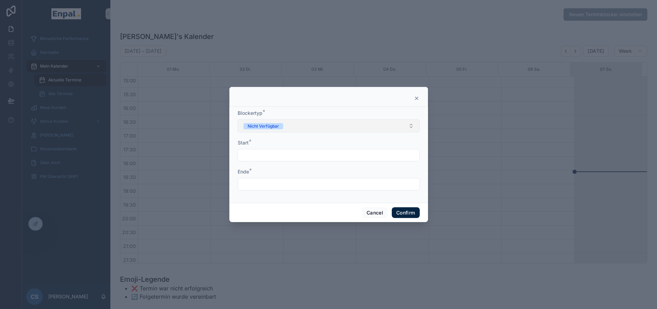
click at [315, 132] on button "Nicht Verfügbar" at bounding box center [329, 125] width 182 height 13
click at [315, 131] on button "Nicht Verfügbar" at bounding box center [329, 125] width 182 height 13
click at [317, 132] on button "Nicht Verfügbar" at bounding box center [329, 125] width 182 height 13
click at [415, 100] on icon at bounding box center [416, 98] width 3 height 3
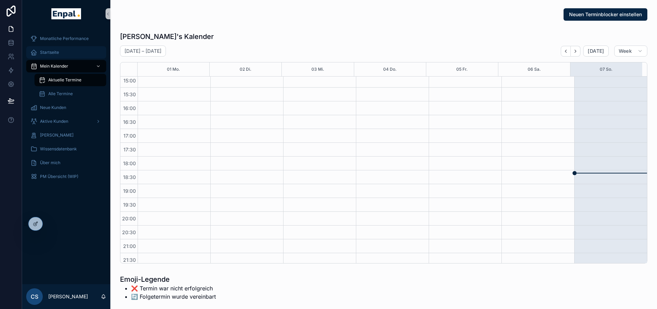
click at [57, 53] on span "Startseite" at bounding box center [49, 53] width 19 height 6
